Goal: Information Seeking & Learning: Learn about a topic

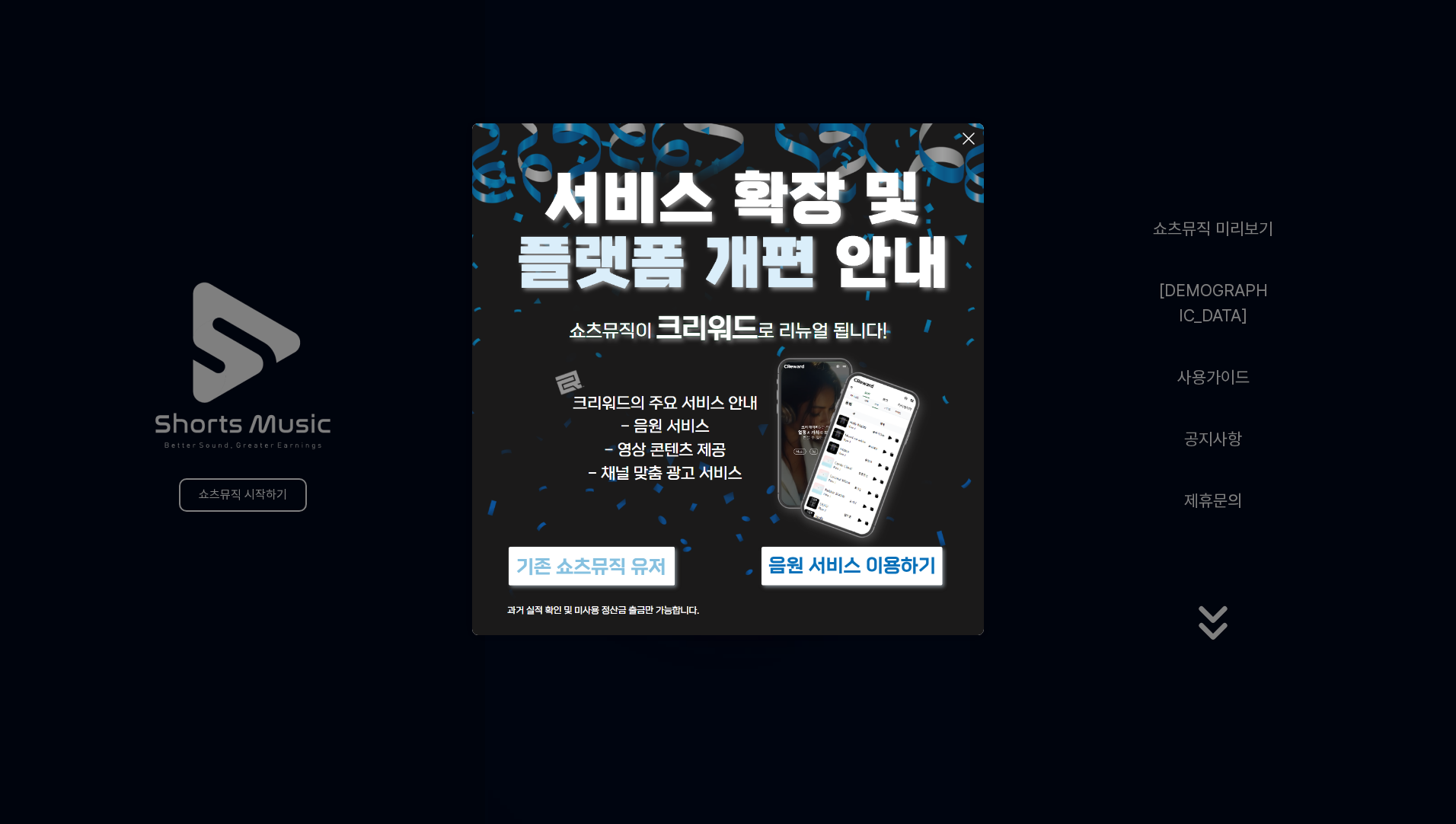
click at [992, 79] on button at bounding box center [728, 412] width 1456 height 824
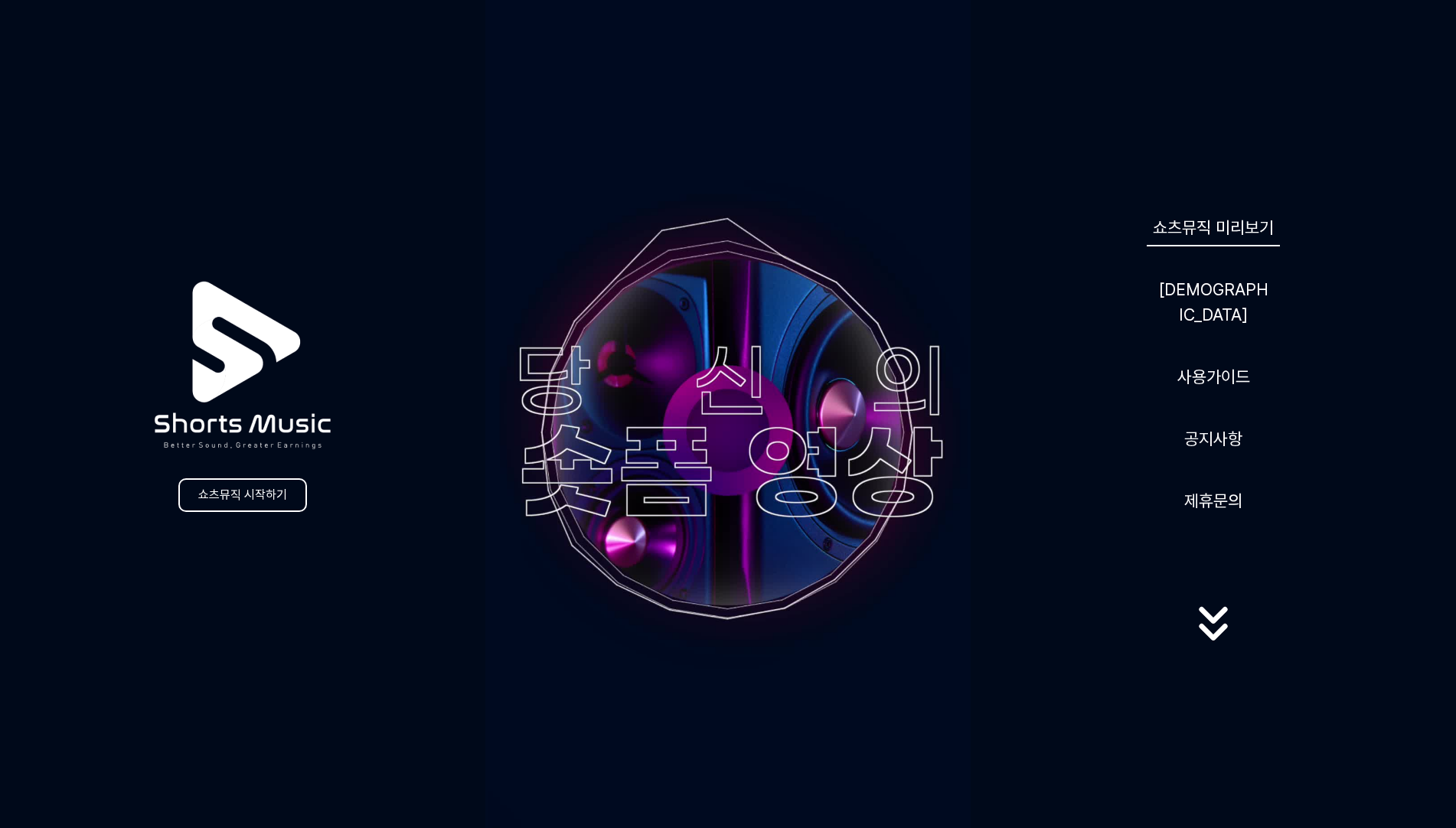
click at [1229, 236] on link "쇼츠뮤직 미리보기" at bounding box center [1213, 228] width 133 height 38
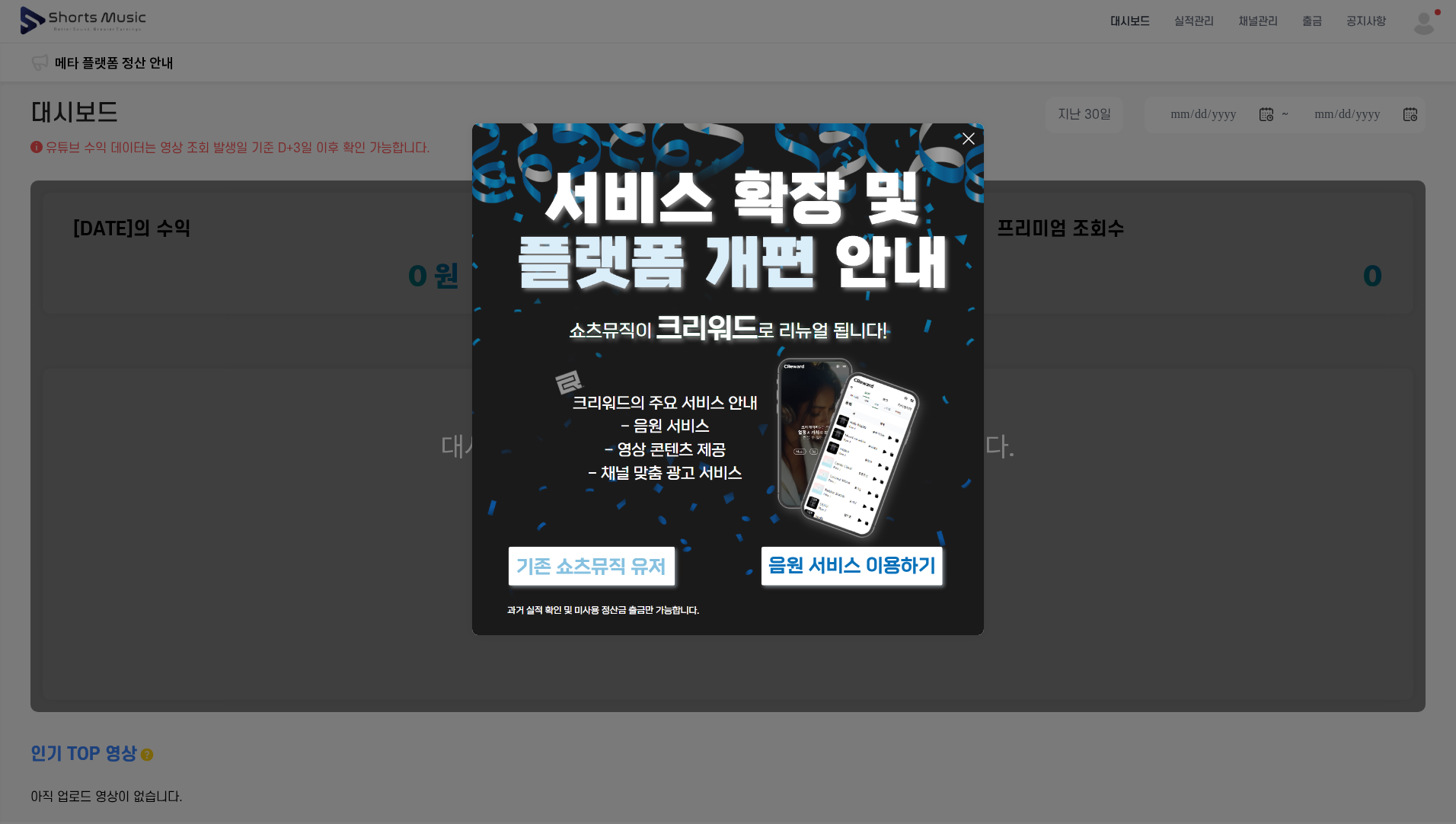
click at [631, 77] on button at bounding box center [728, 412] width 1456 height 824
